Goal: Find specific page/section: Find specific page/section

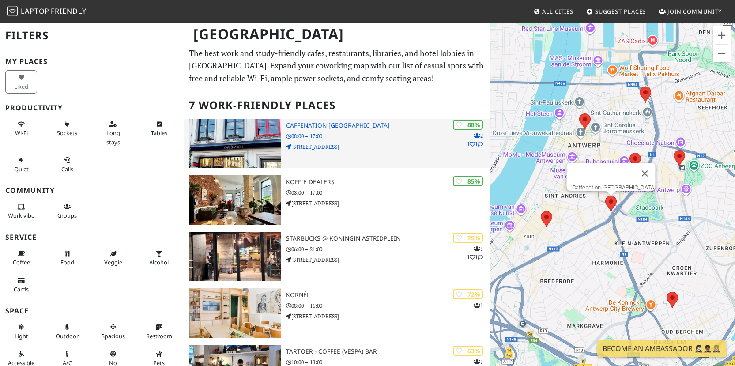
click at [220, 149] on img at bounding box center [234, 143] width 91 height 49
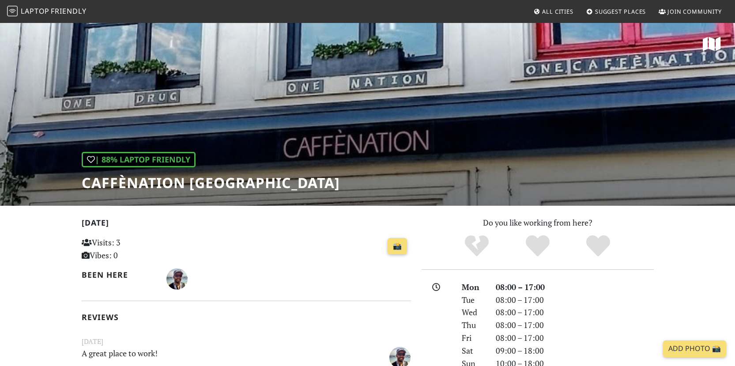
click at [312, 122] on div "| 88% Laptop Friendly Caffènation [GEOGRAPHIC_DATA]" at bounding box center [367, 114] width 735 height 184
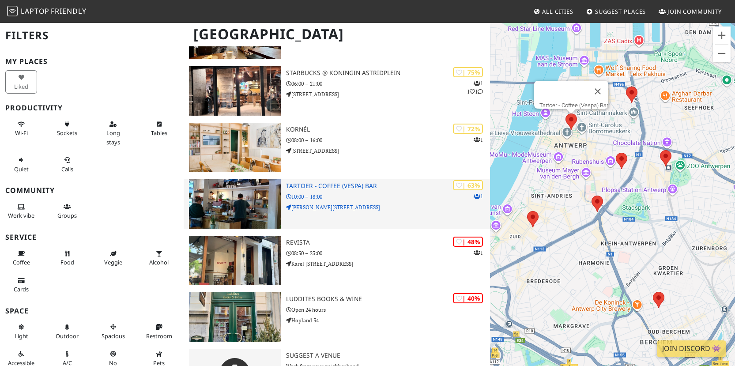
scroll to position [164, 0]
